Goal: Task Accomplishment & Management: Use online tool/utility

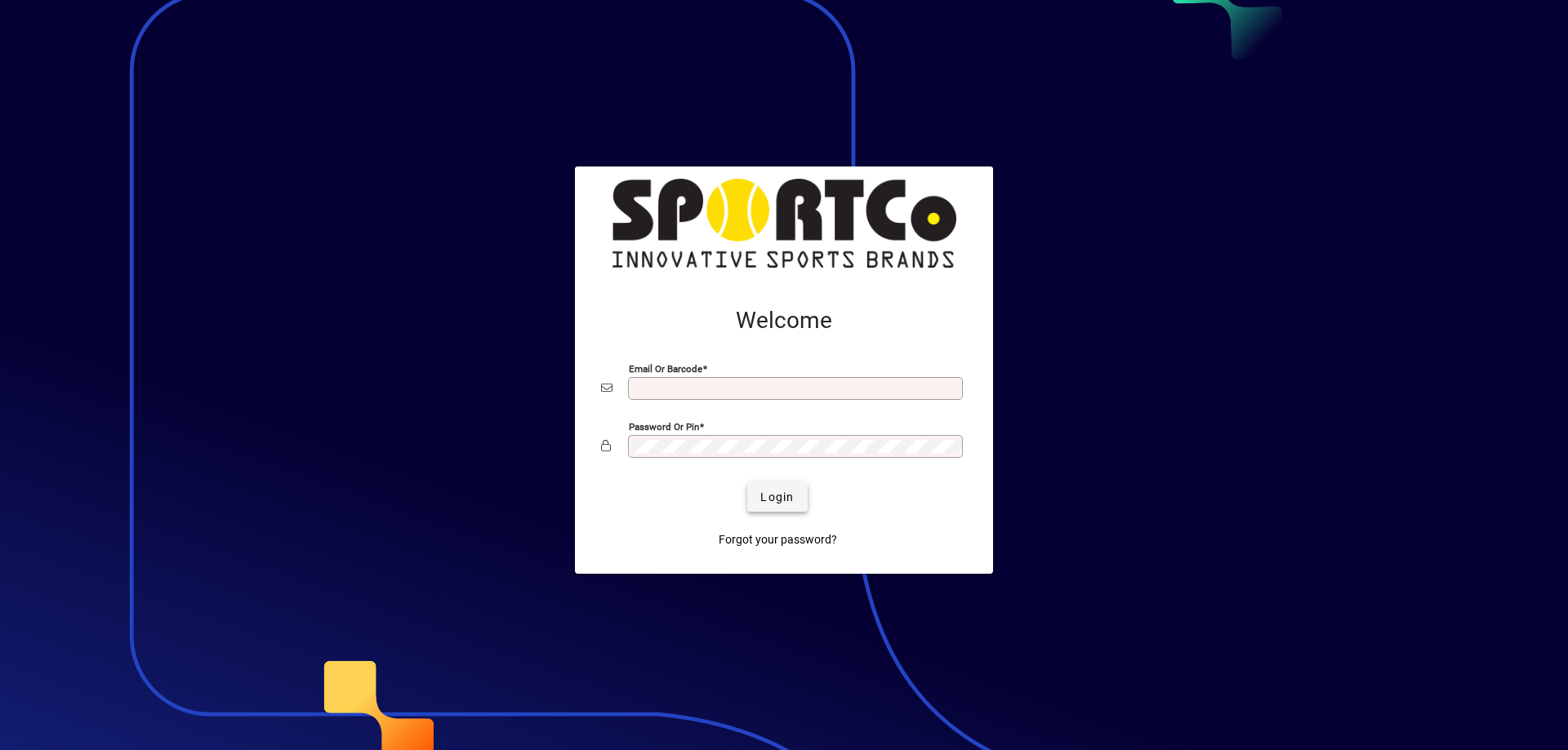
type input "**********"
click at [780, 496] on span "Login" at bounding box center [777, 497] width 34 height 17
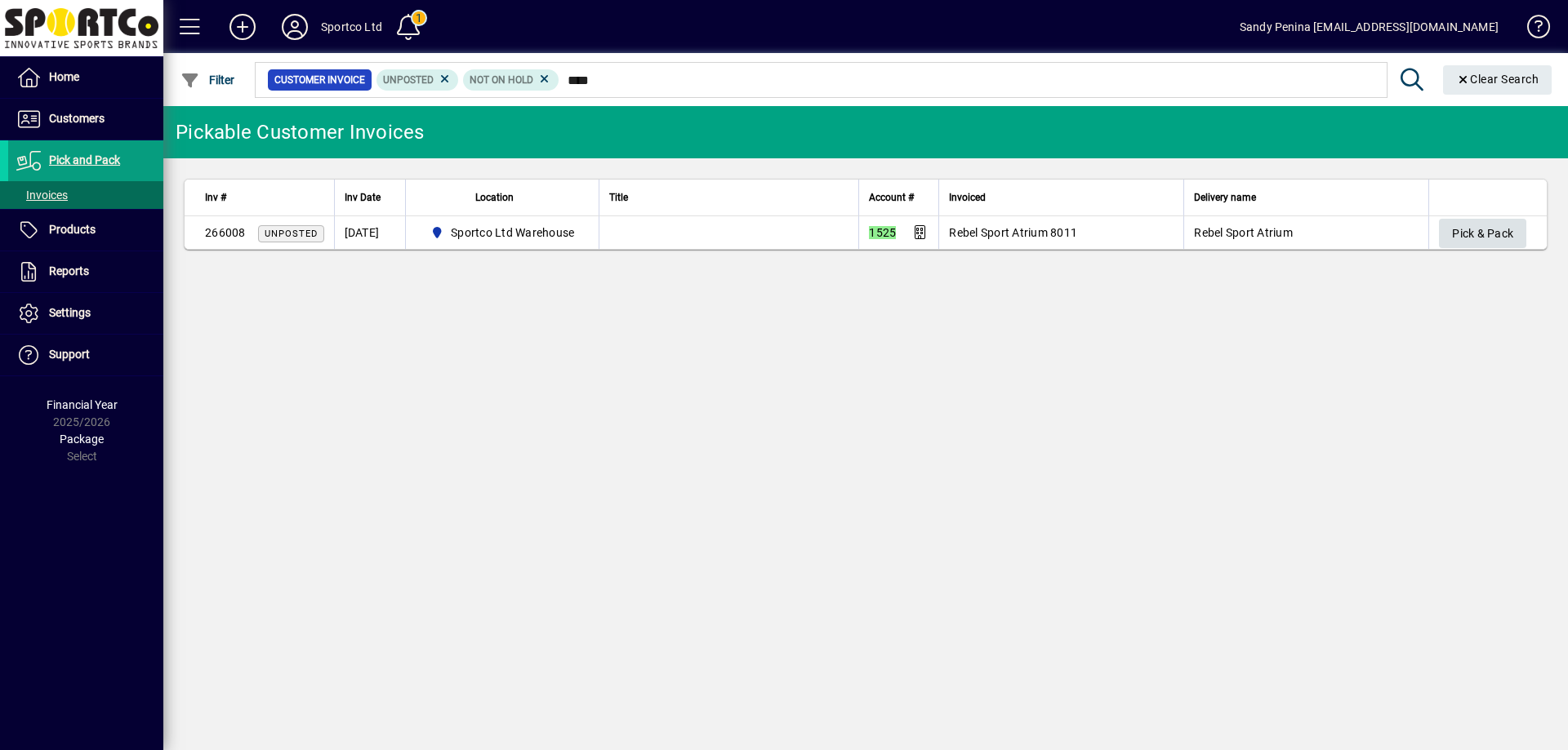
type input "****"
click at [1522, 222] on span "button" at bounding box center [1482, 233] width 87 height 39
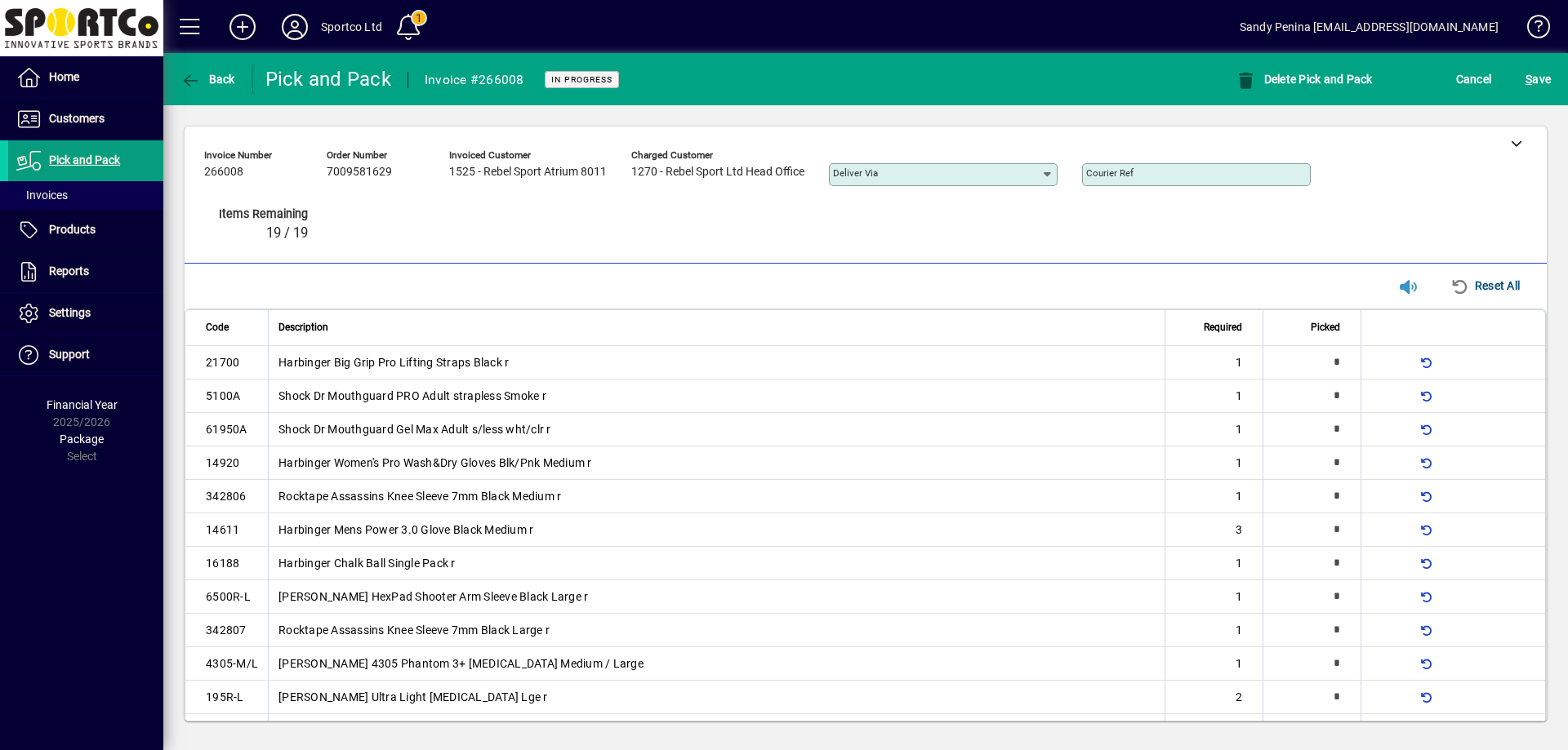
type input "*"
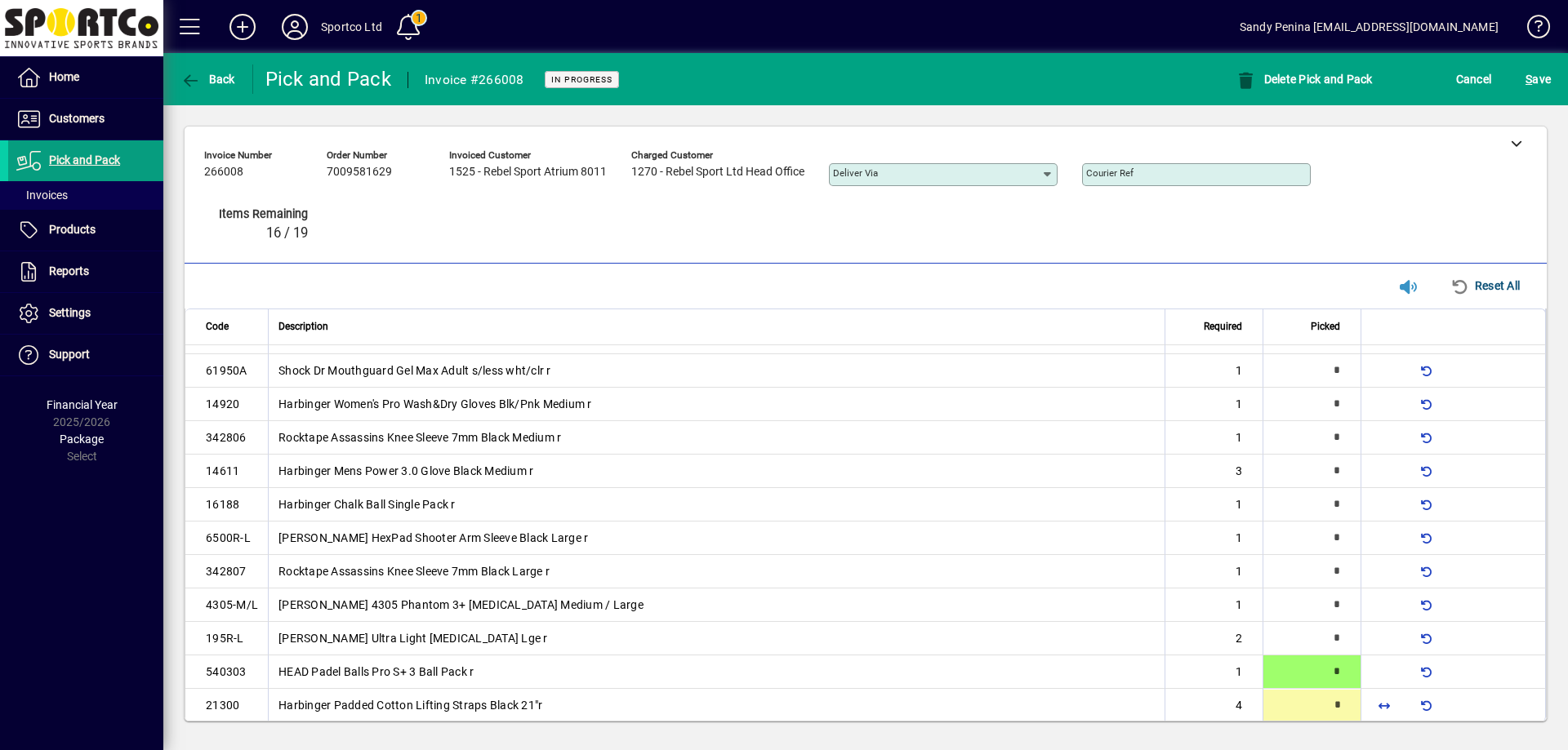
scroll to position [74, 0]
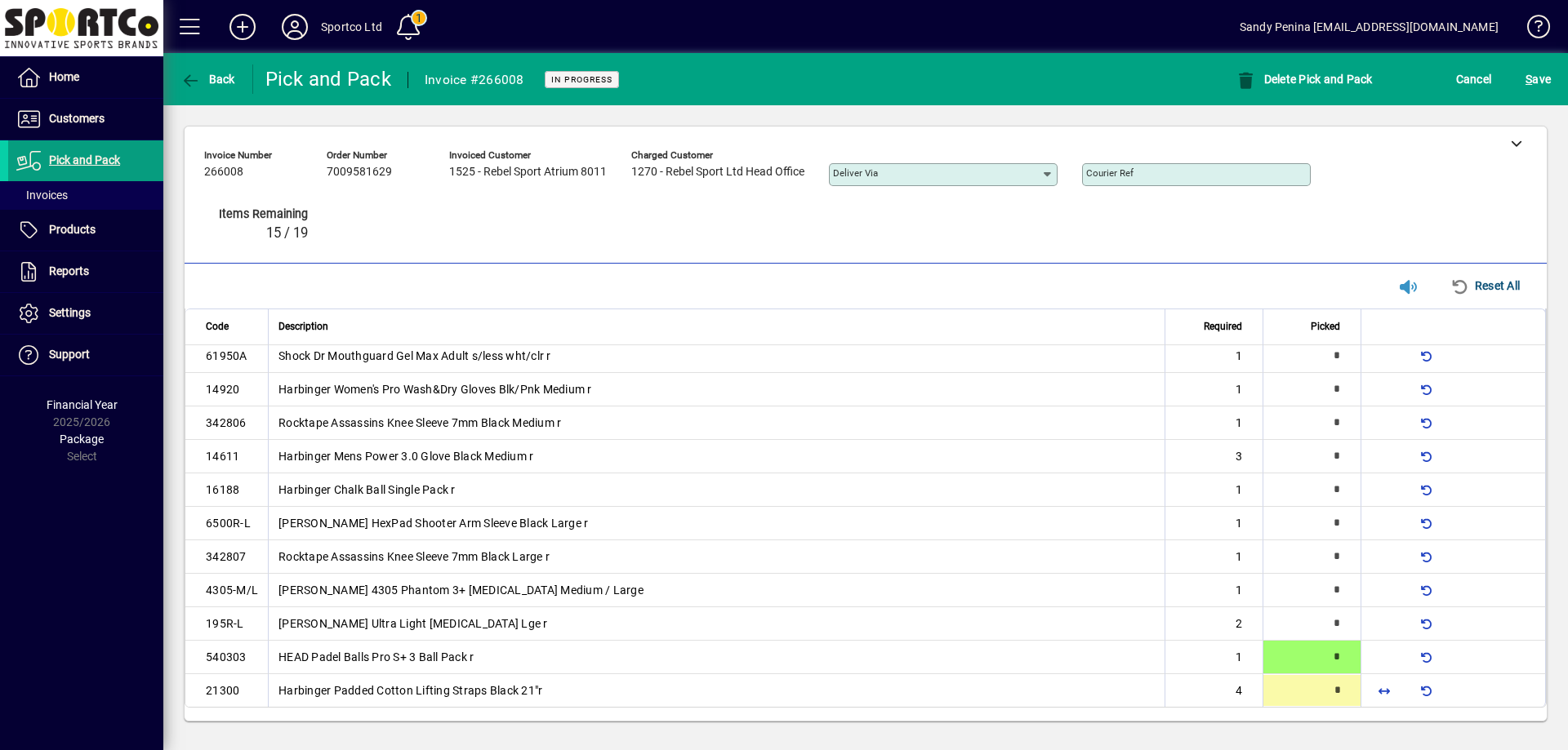
type input "*"
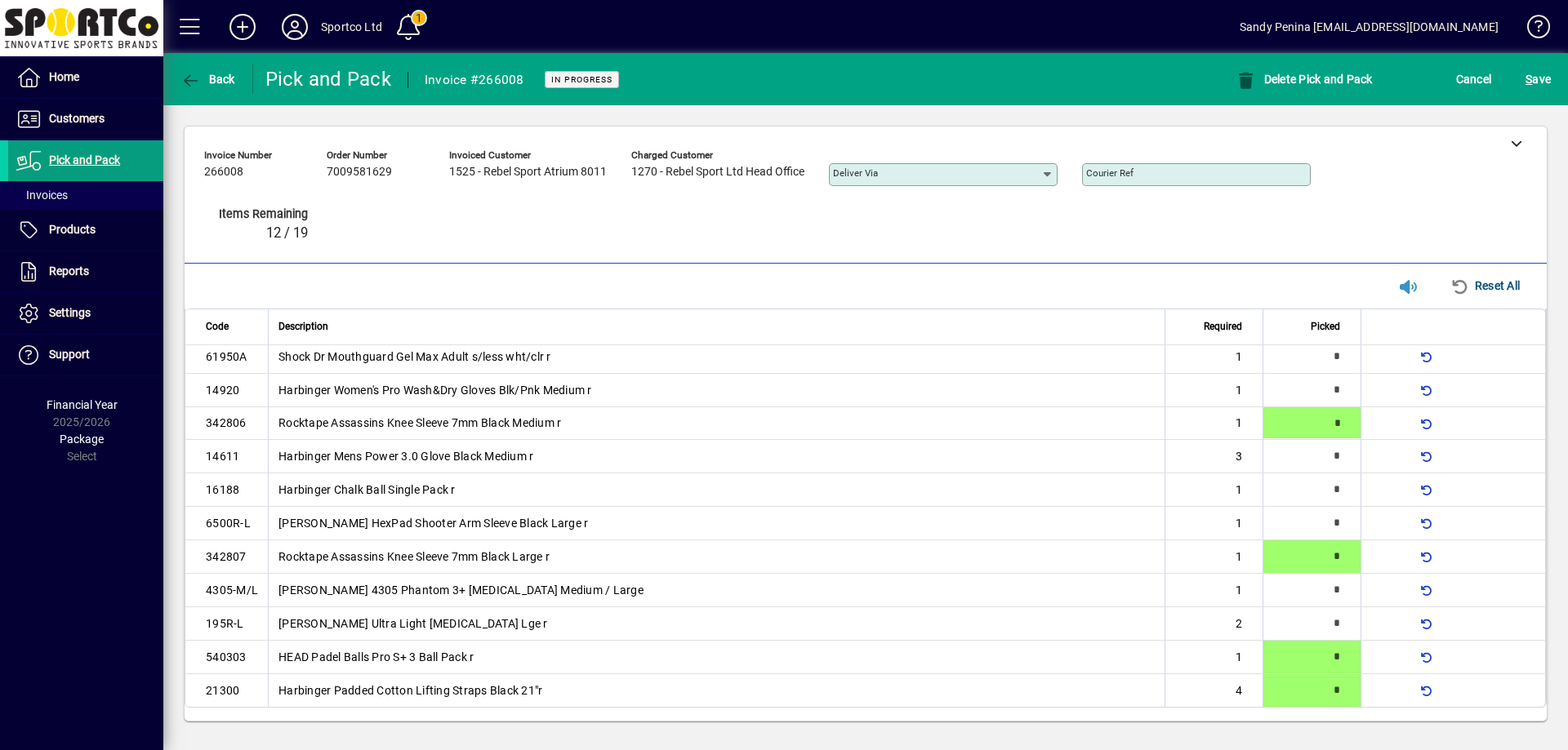
type input "*"
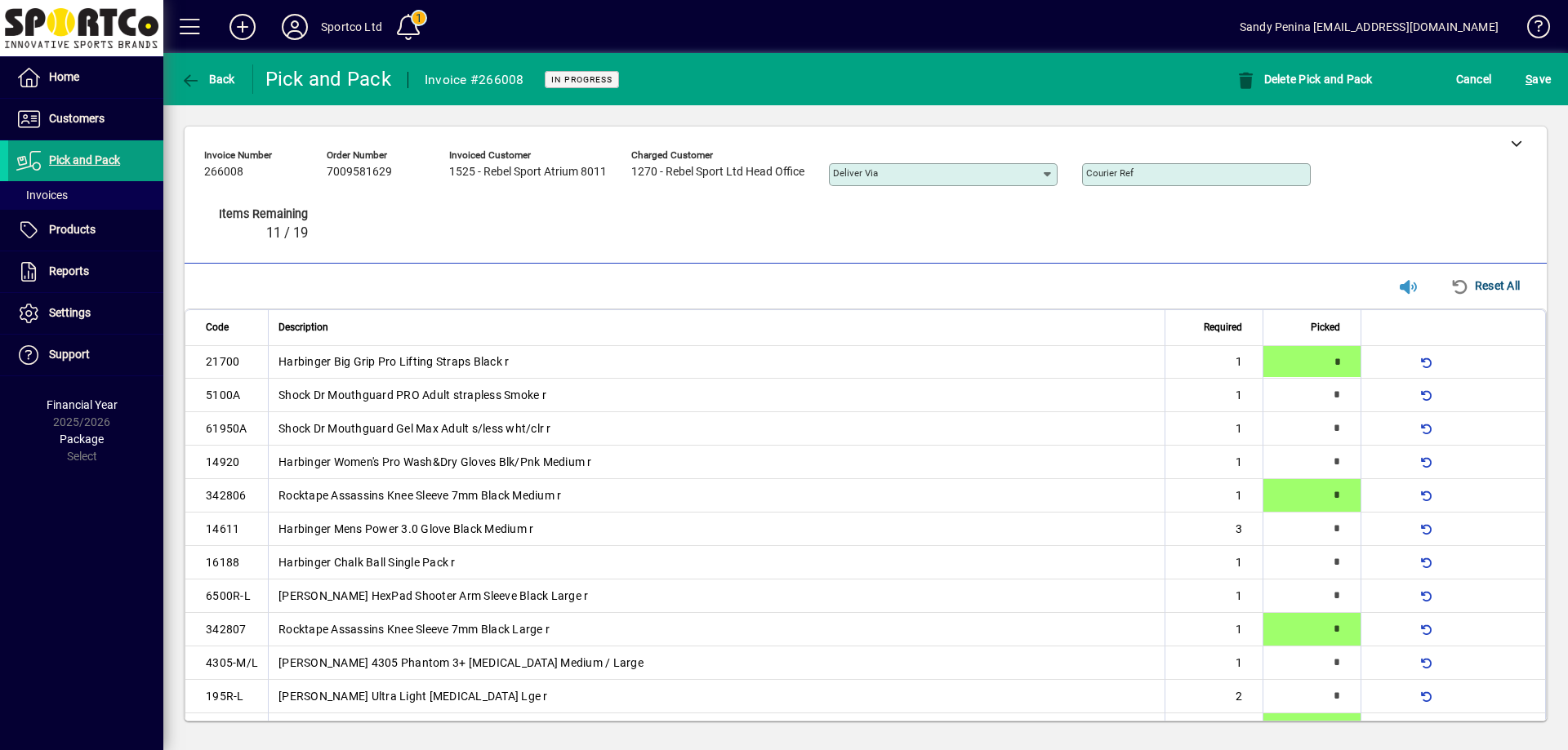
type input "*"
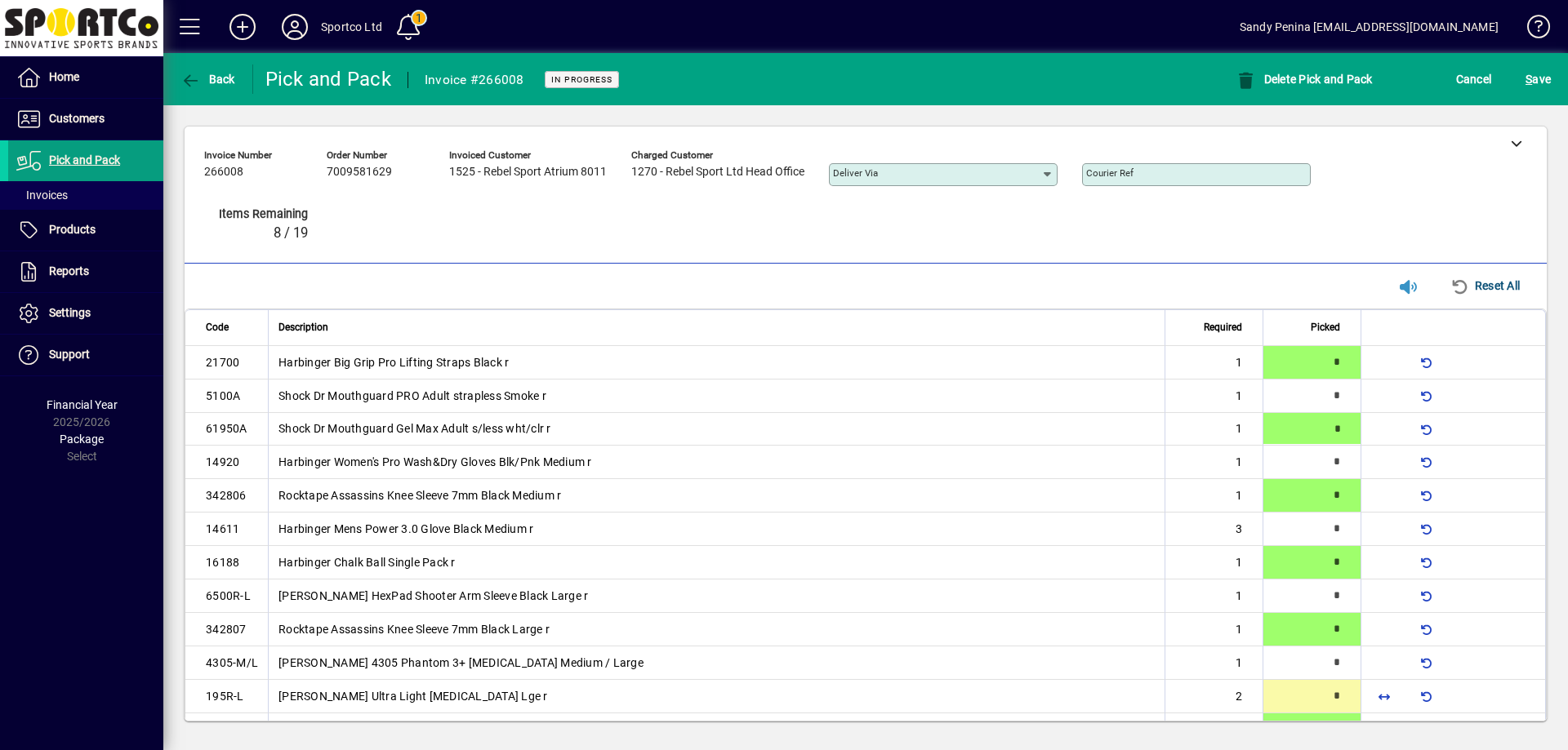
type input "*"
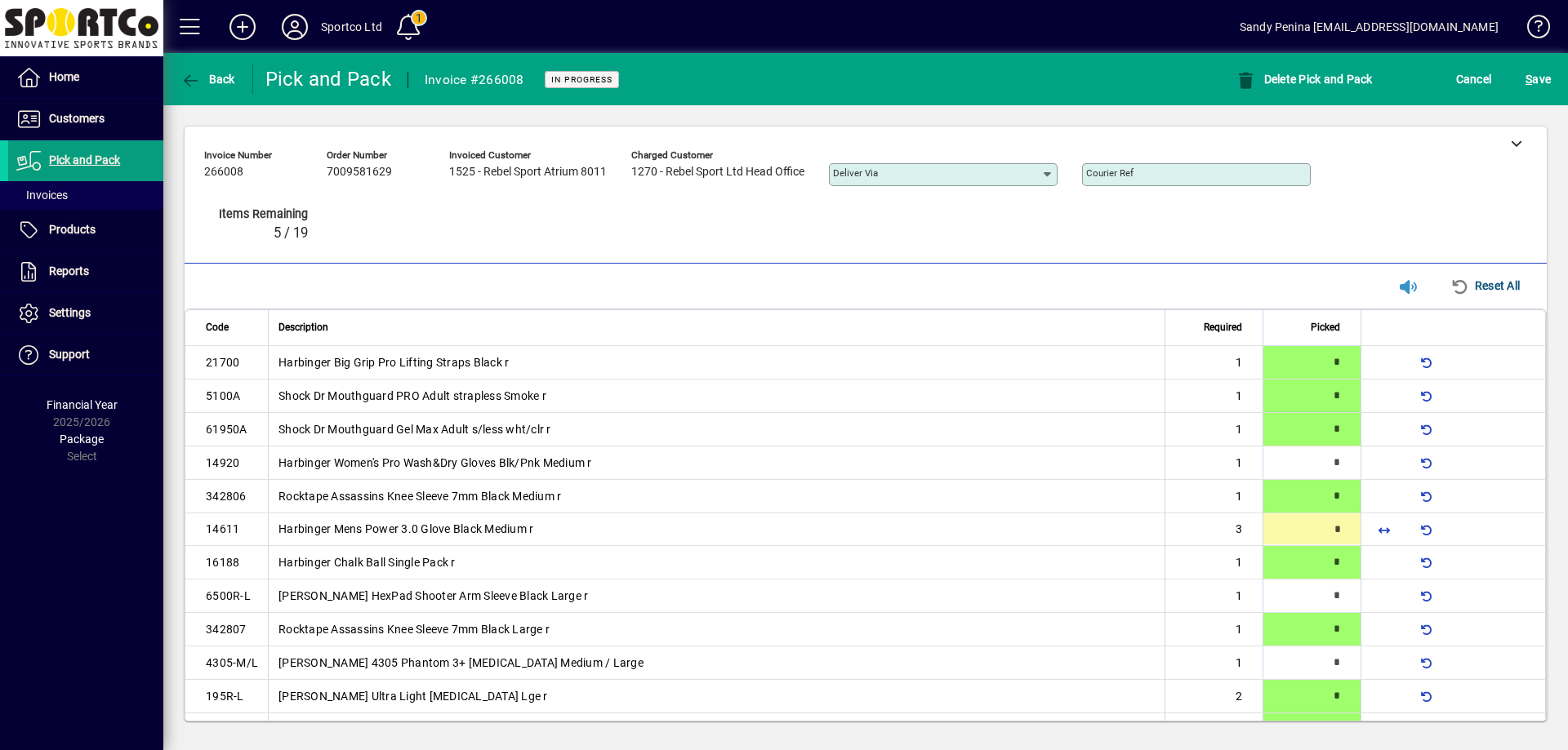
type input "*"
click at [1537, 85] on span "S ave" at bounding box center [1537, 79] width 25 height 26
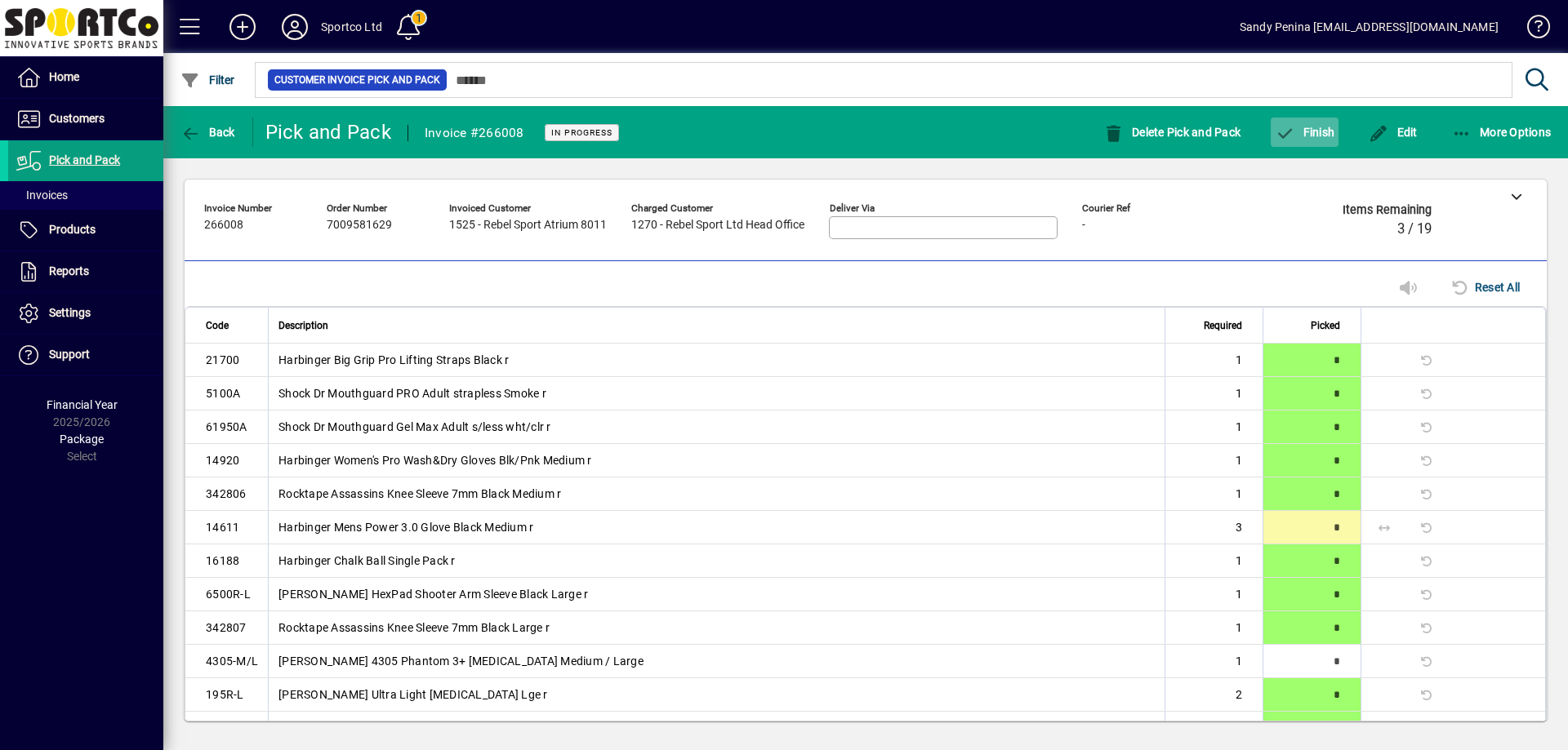
click at [1284, 140] on button "Finish" at bounding box center [1304, 132] width 68 height 30
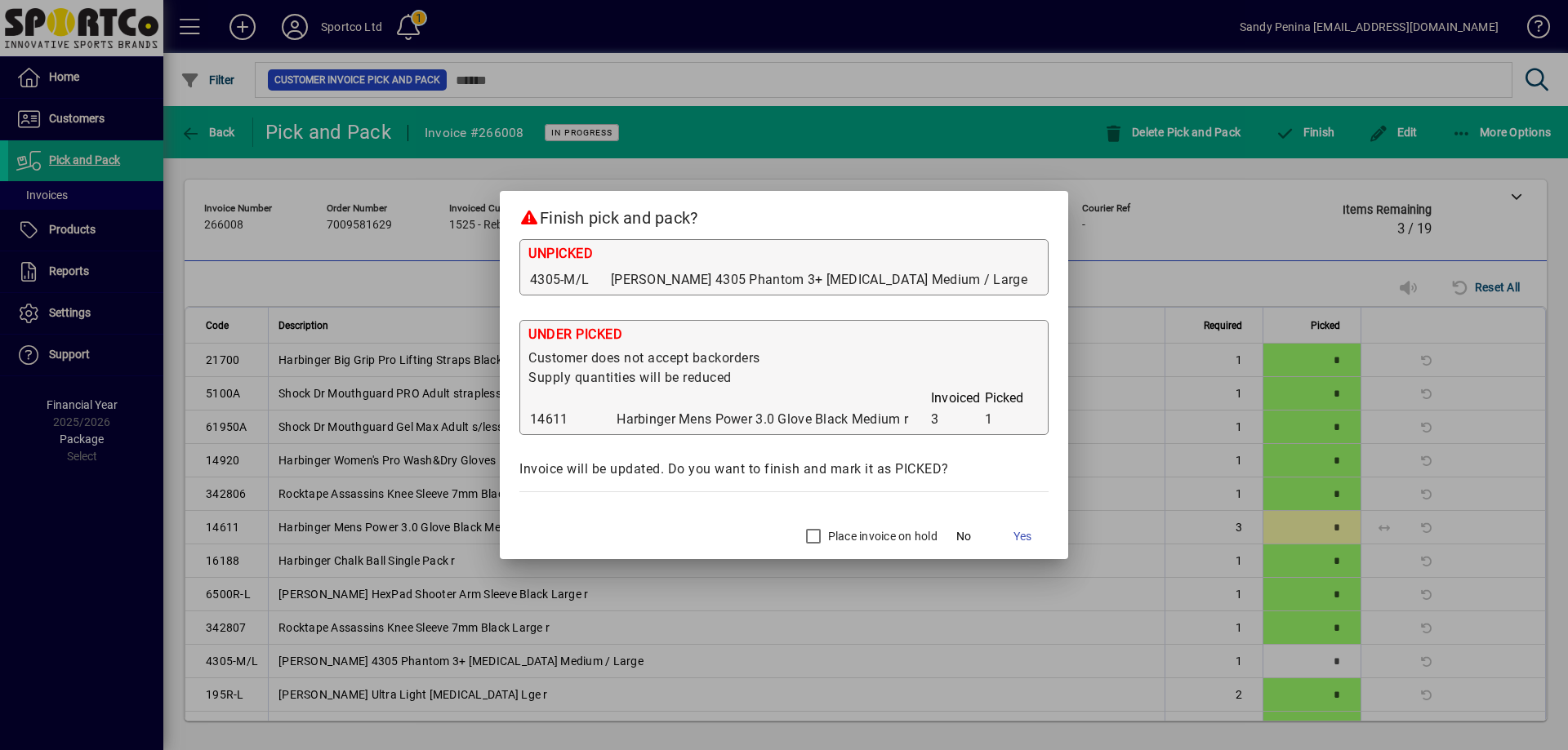
click at [825, 535] on label "Place invoice on hold" at bounding box center [880, 536] width 112 height 16
click at [1012, 548] on span at bounding box center [1022, 536] width 52 height 39
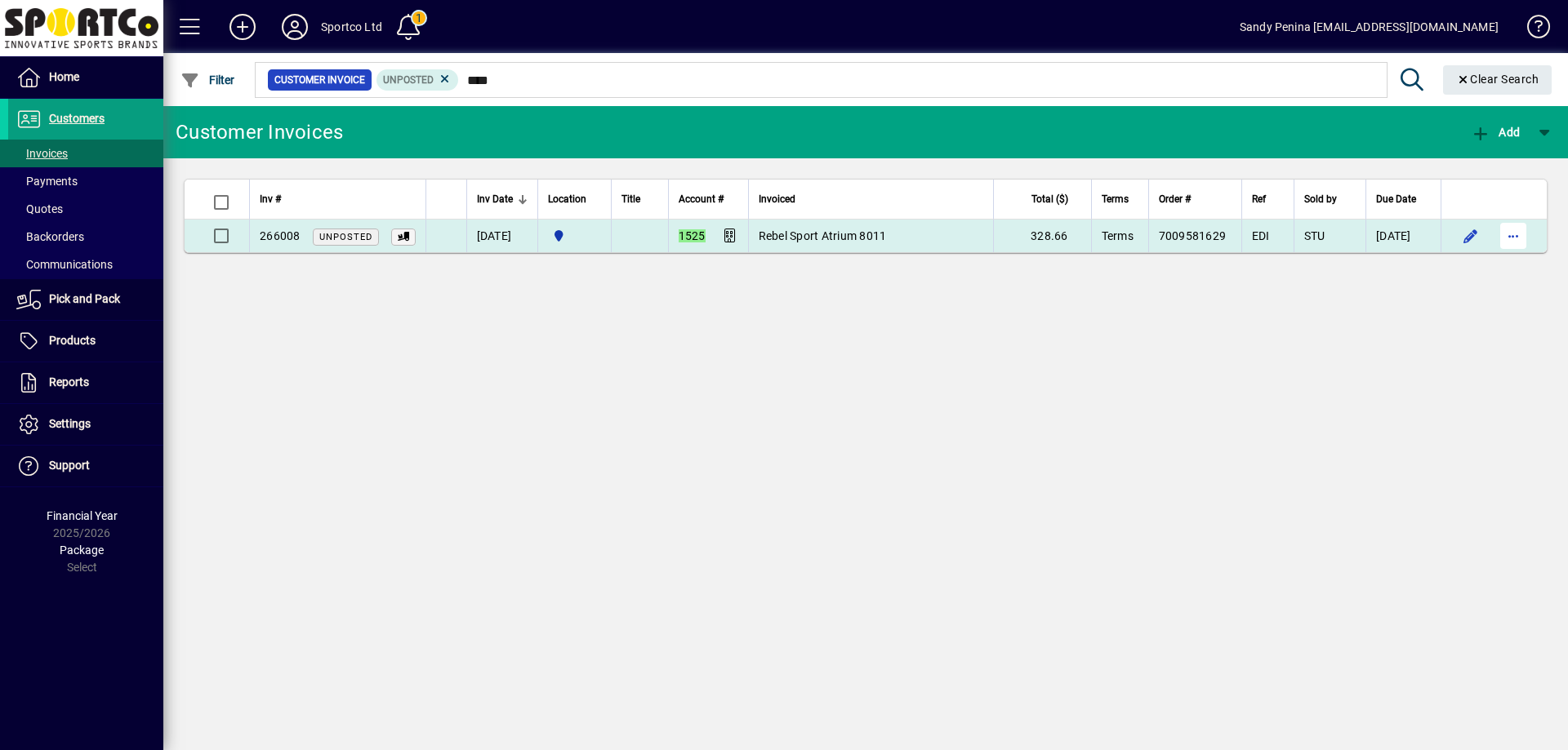
type input "****"
click at [1498, 231] on span "button" at bounding box center [1512, 235] width 39 height 39
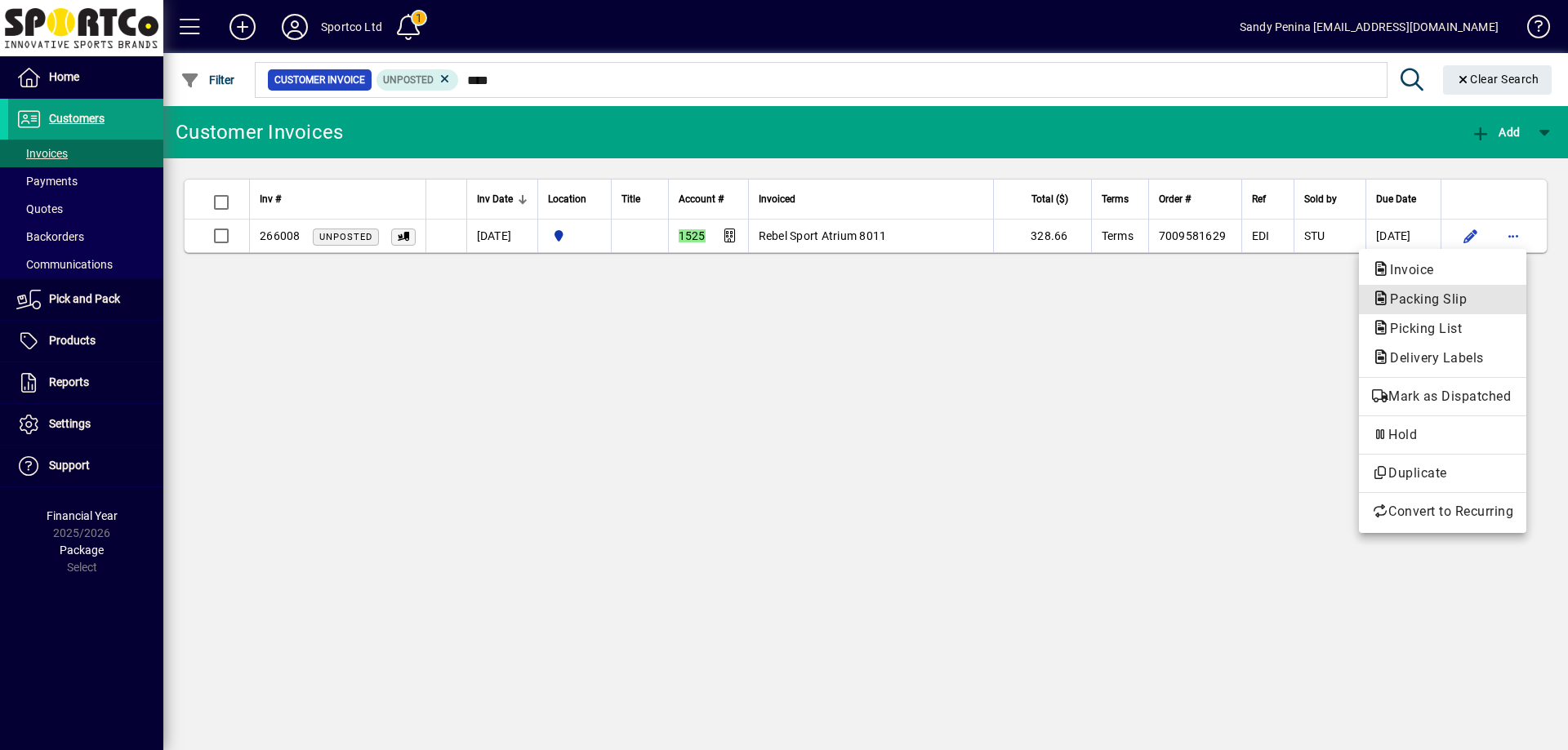
drag, startPoint x: 1464, startPoint y: 286, endPoint x: 1426, endPoint y: 267, distance: 42.5
click at [1456, 279] on app-report-menu "Invoice Packing Slip Picking List Delivery Labels" at bounding box center [1442, 314] width 167 height 117
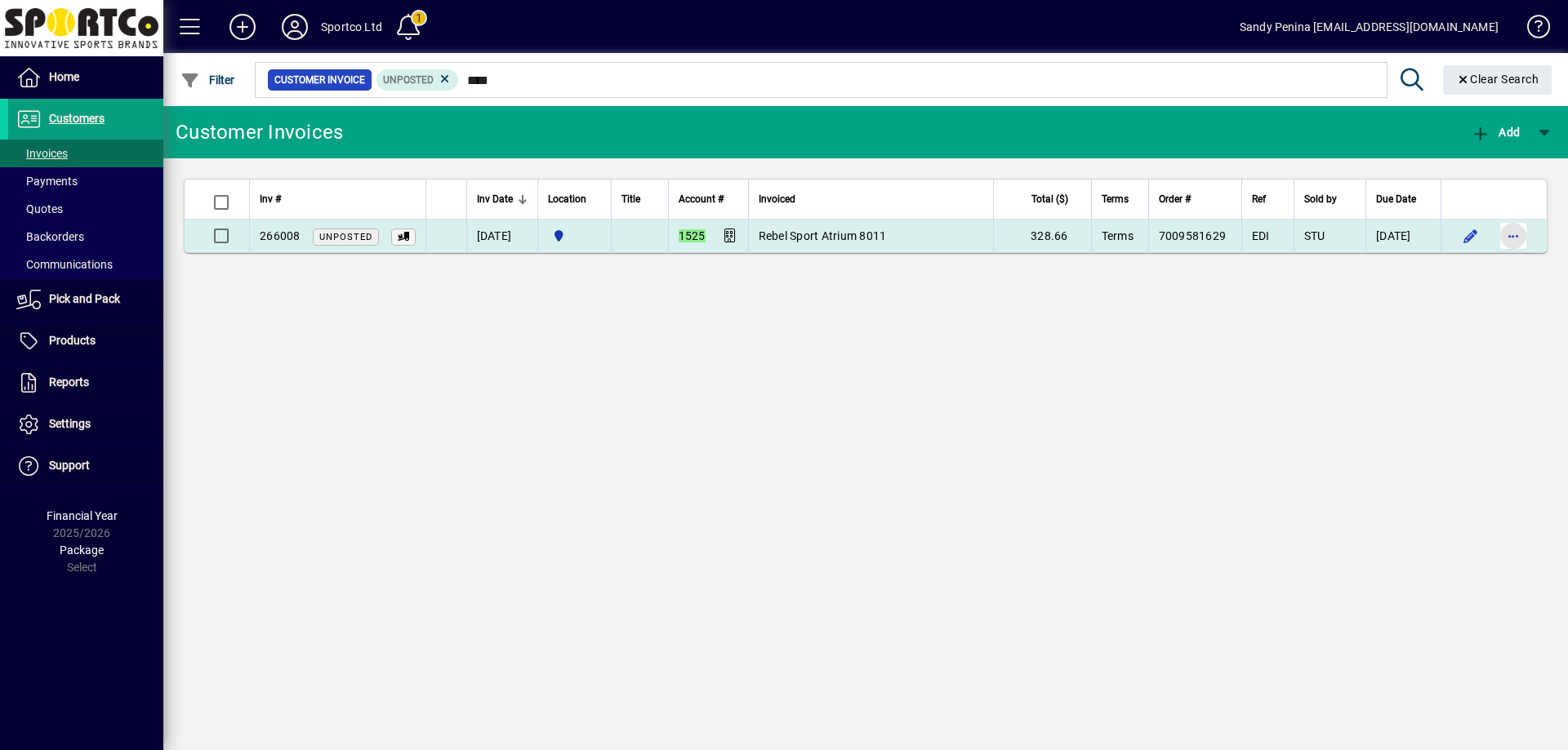
click at [1506, 231] on span "button" at bounding box center [1512, 235] width 39 height 39
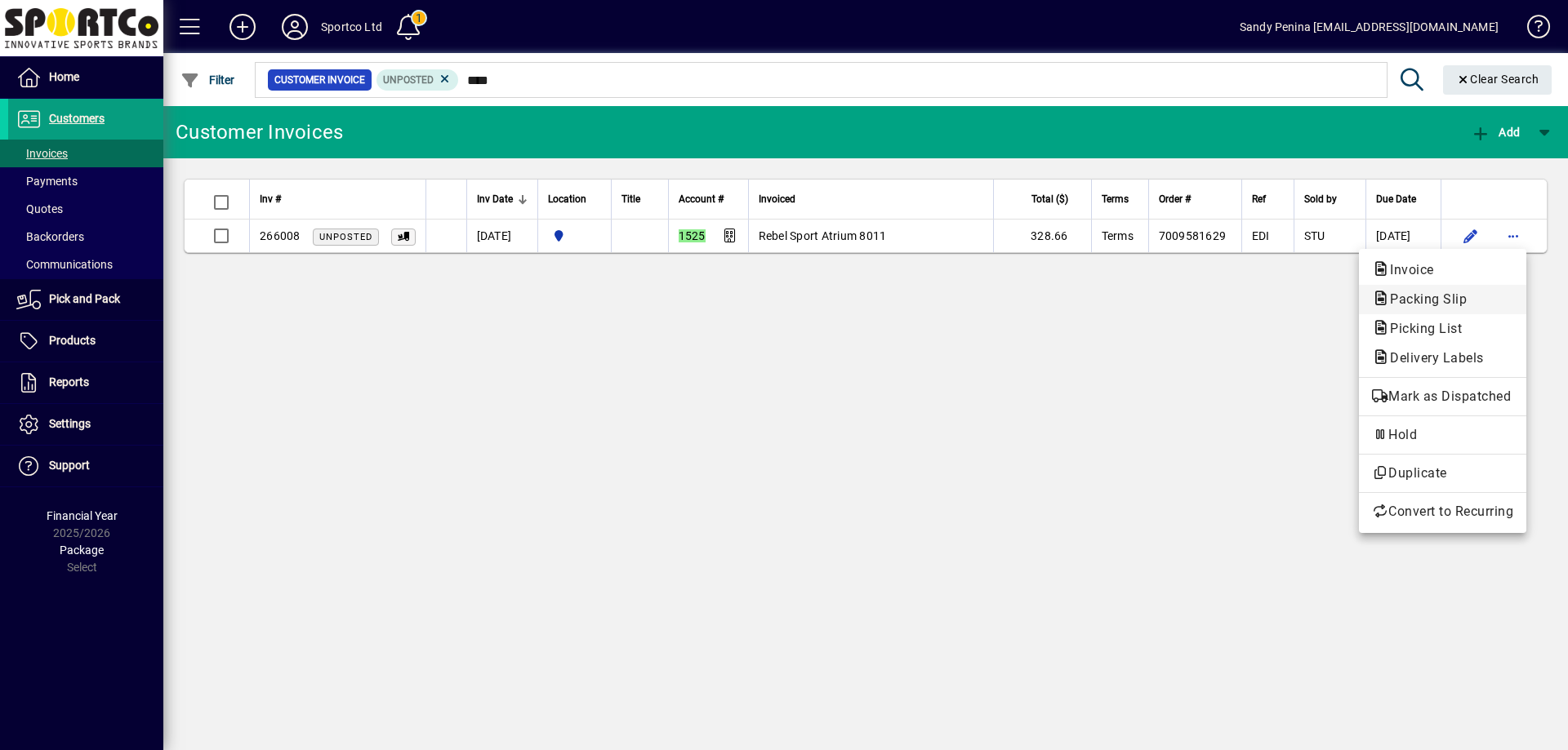
click at [1465, 297] on span "Packing Slip" at bounding box center [1422, 300] width 103 height 15
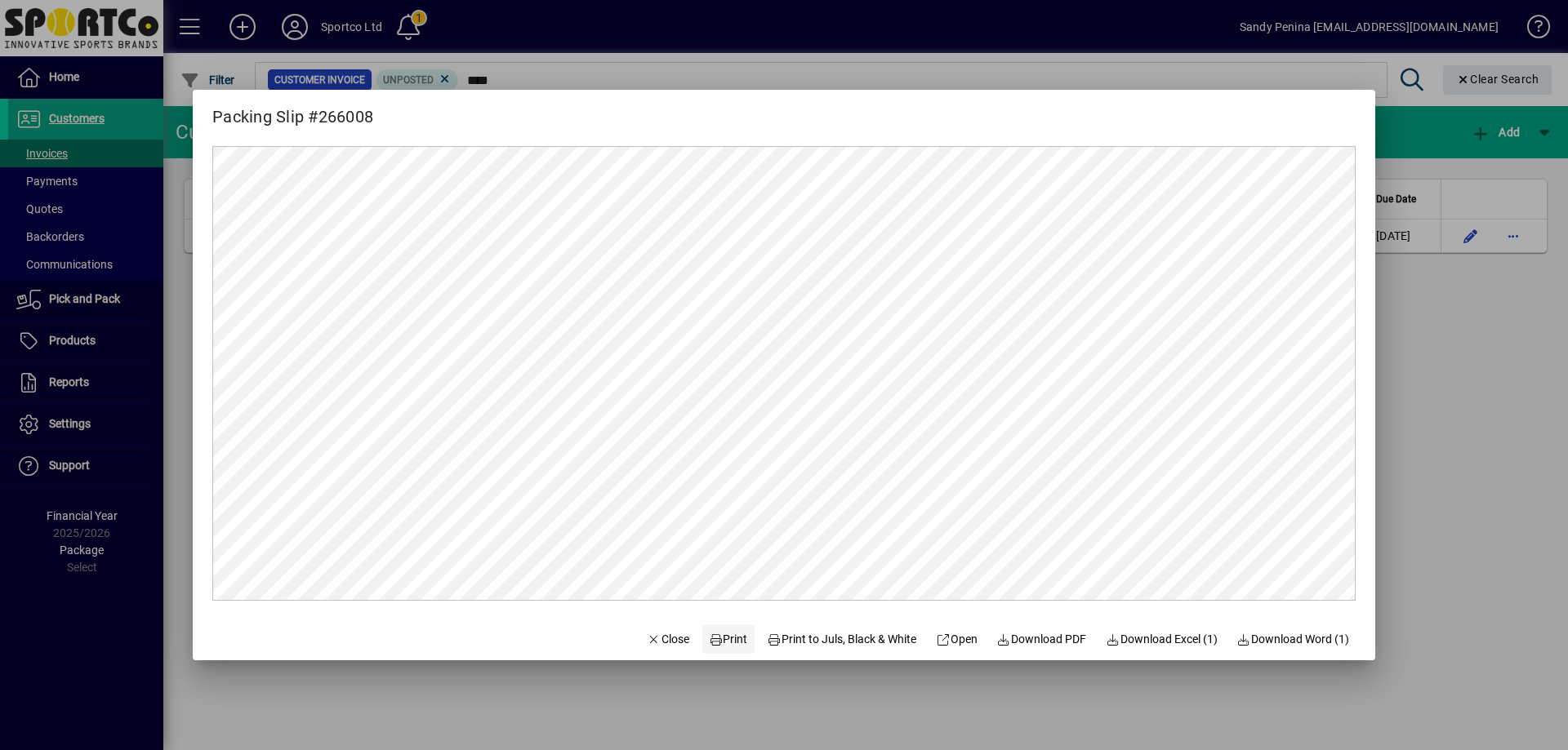
click at [719, 643] on span "Print" at bounding box center [728, 640] width 39 height 17
click at [665, 635] on span "Close" at bounding box center [667, 640] width 42 height 17
